Goal: Check status: Check status

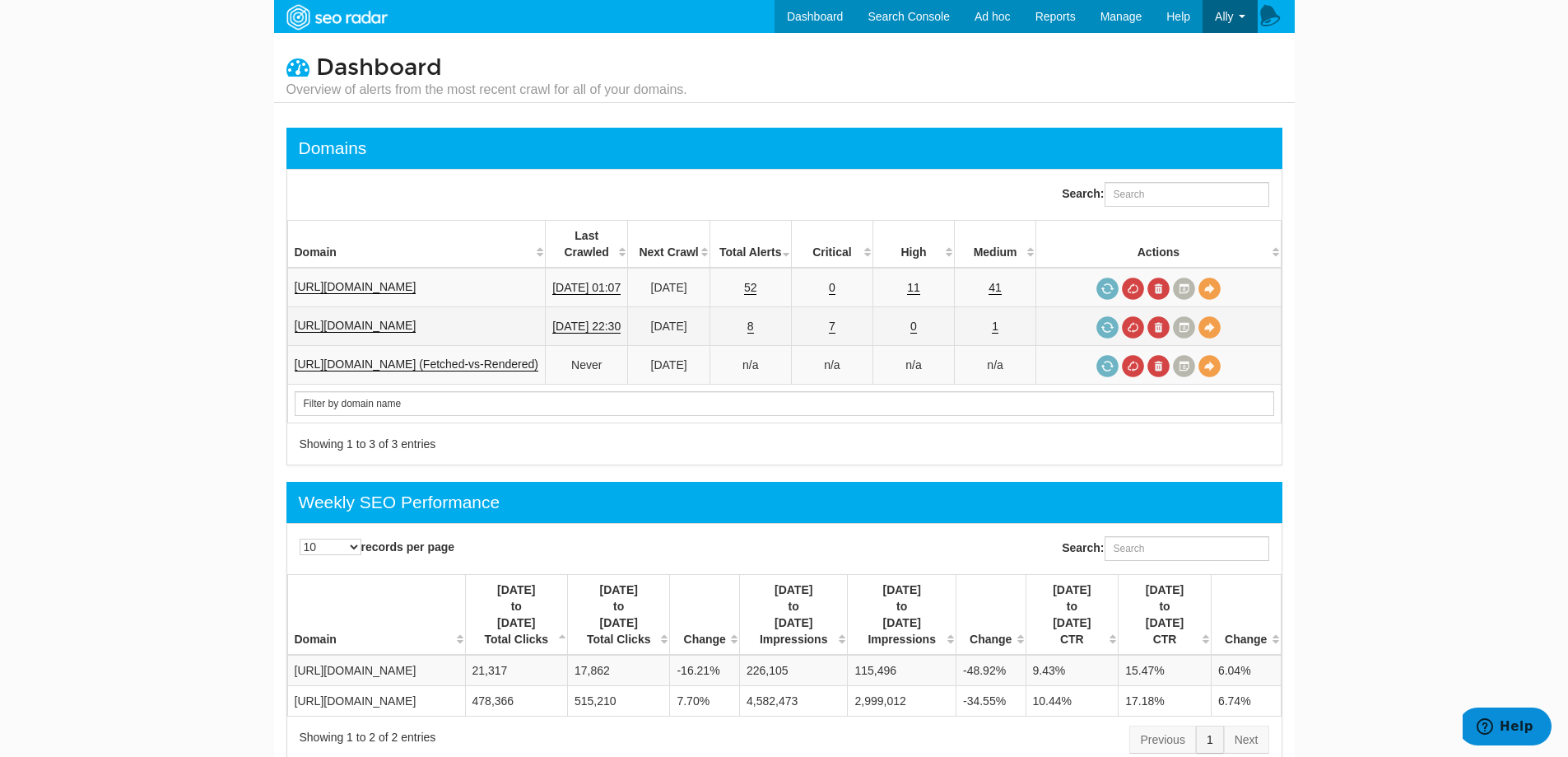
click at [837, 318] on td "7" at bounding box center [832, 327] width 82 height 39
click at [836, 319] on link "7" at bounding box center [832, 326] width 7 height 14
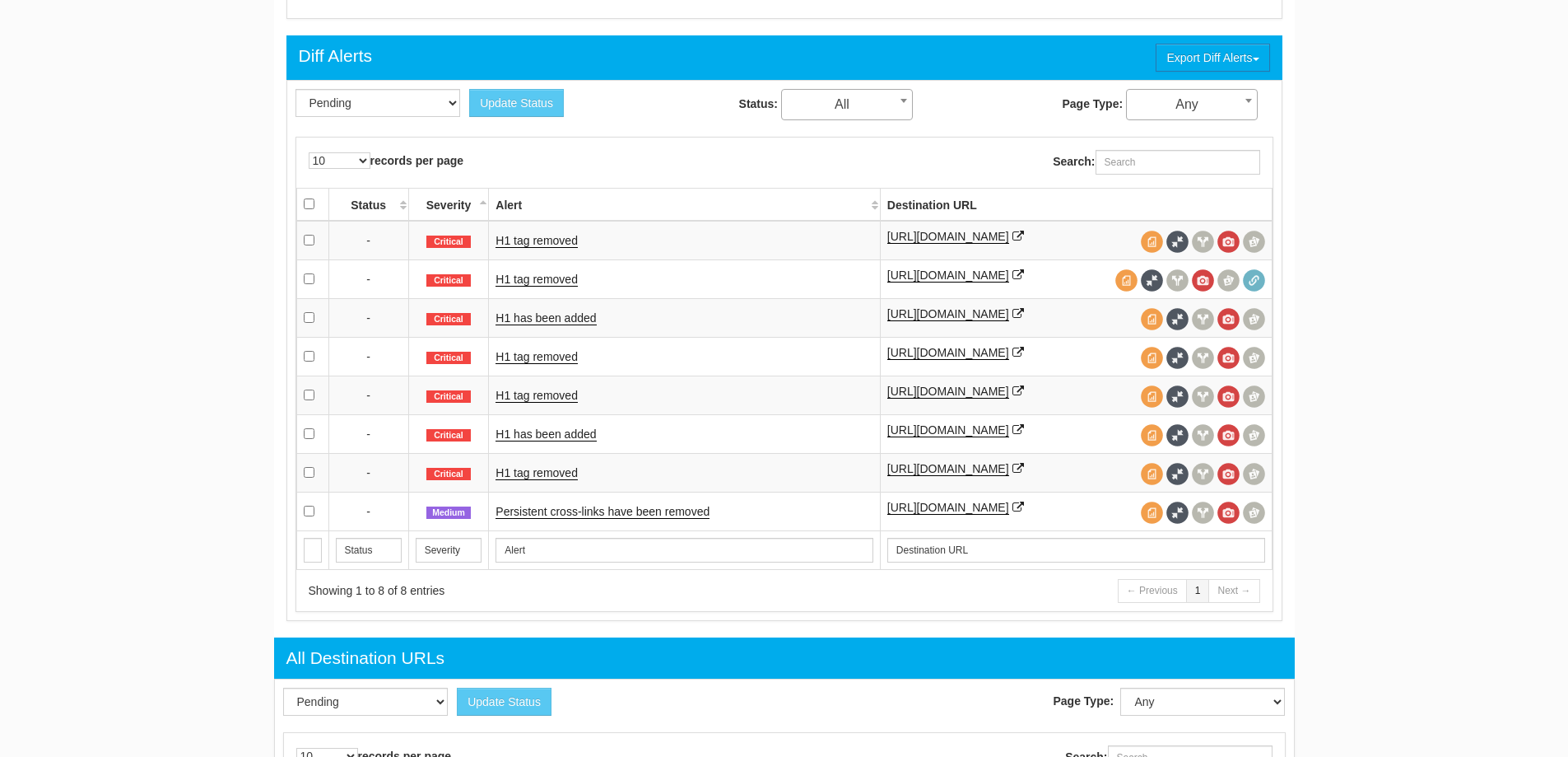
scroll to position [823, 0]
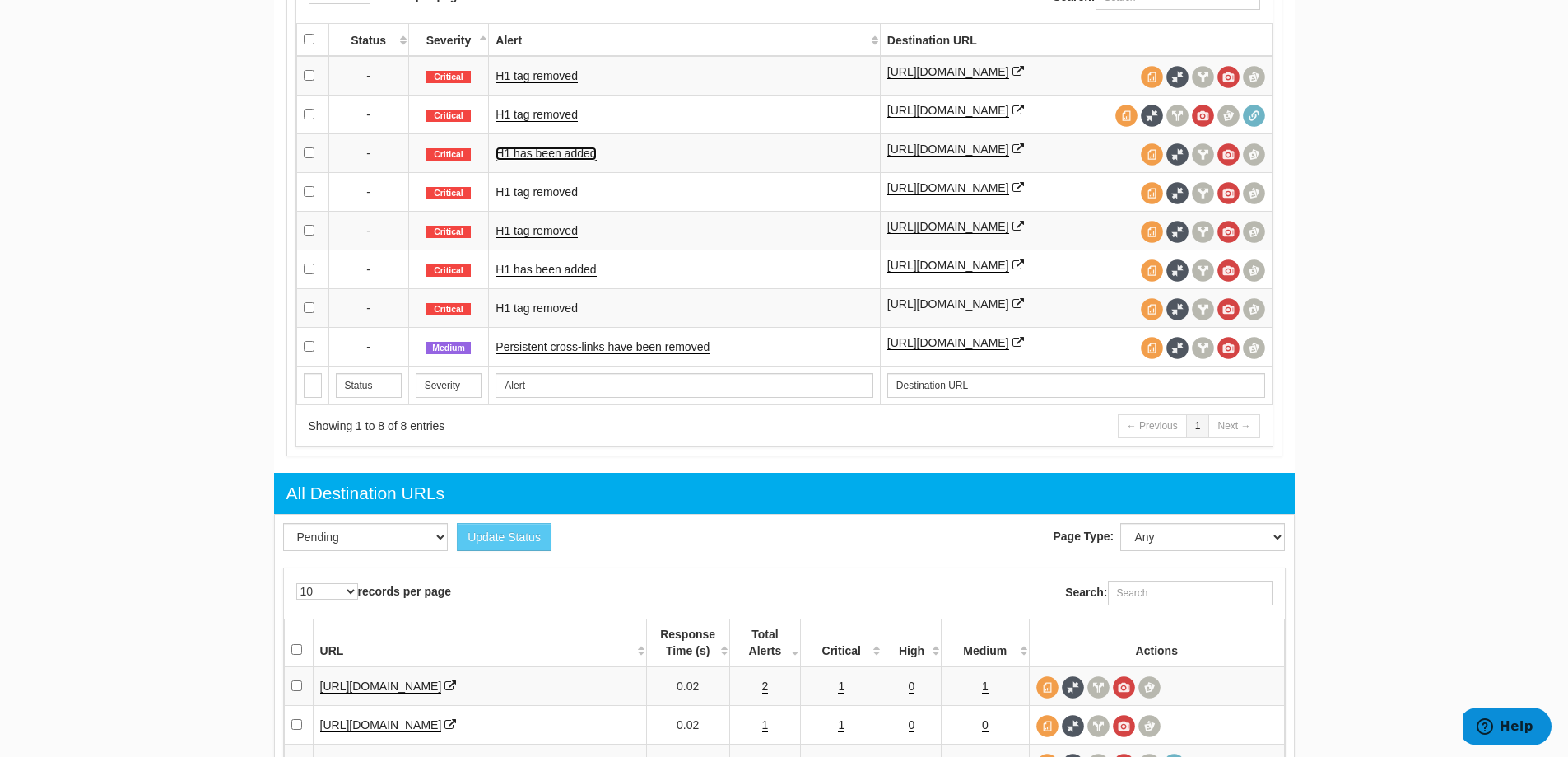
click at [552, 161] on link "H1 has been added" at bounding box center [545, 154] width 100 height 14
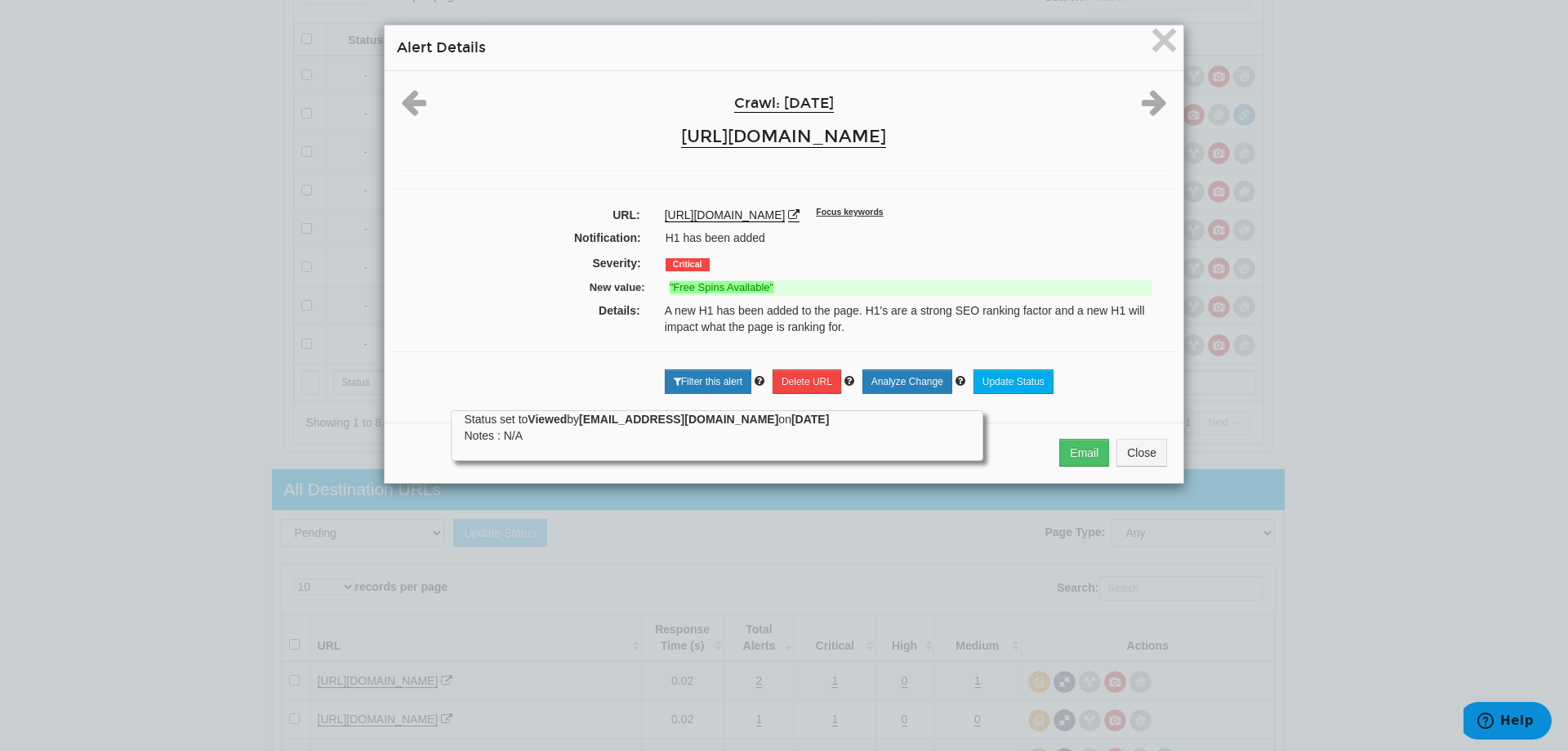
click at [547, 167] on div "Crawl: [DATE] [URL][DOMAIN_NAME] URL: [URL][DOMAIN_NAME] Focus keywords Notific…" at bounding box center [784, 240] width 798 height 339
click at [1163, 52] on span "×" at bounding box center [1164, 40] width 29 height 55
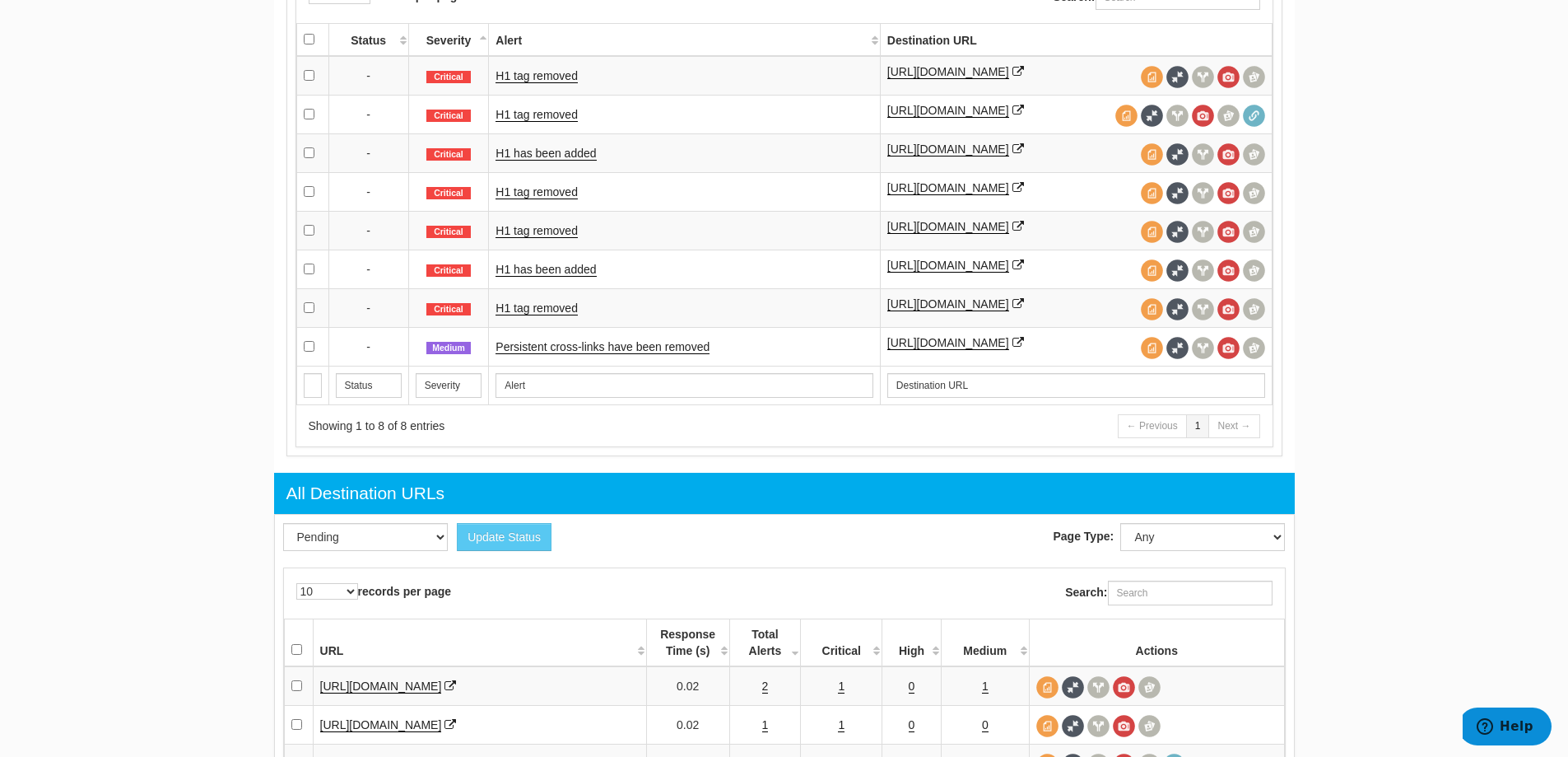
click at [926, 165] on div "[URL][DOMAIN_NAME]" at bounding box center [1076, 153] width 377 height 24
click at [1013, 155] on icon at bounding box center [1018, 149] width 12 height 12
